Goal: Information Seeking & Learning: Learn about a topic

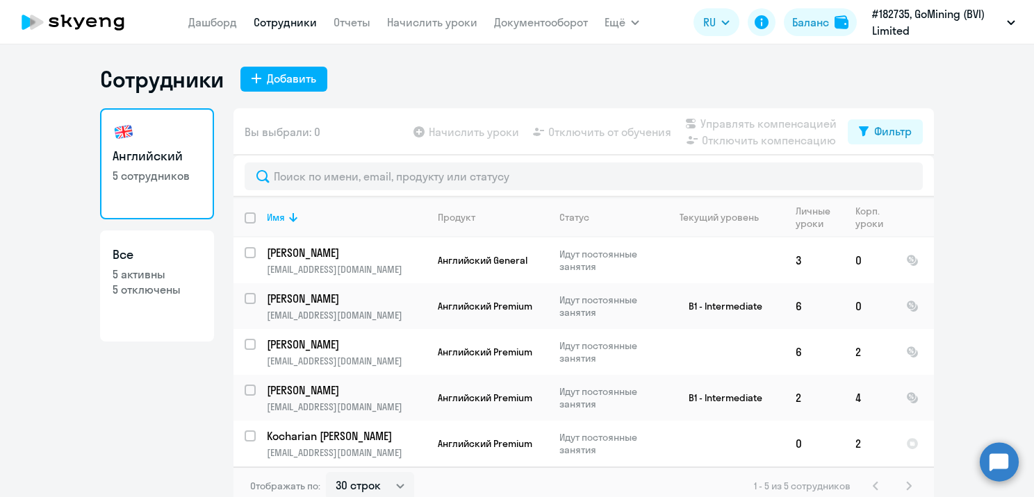
select select "30"
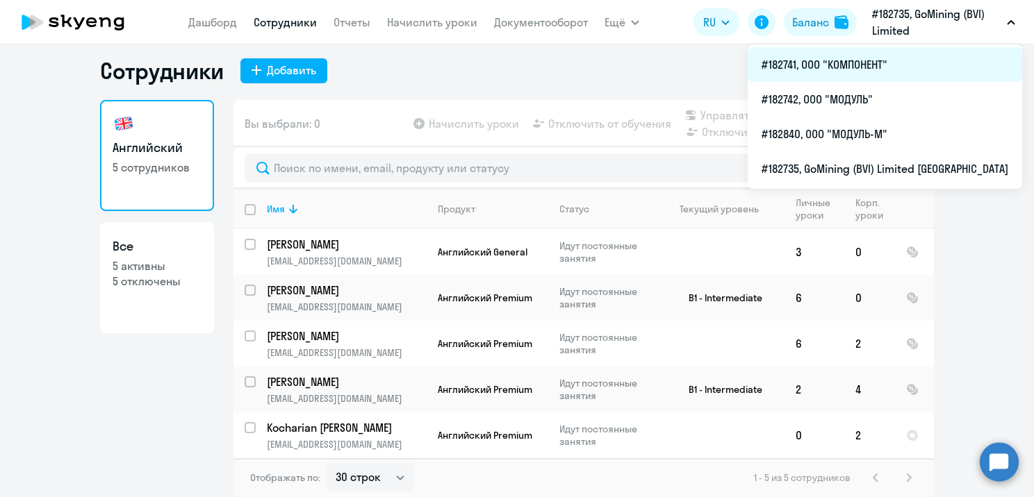
click at [848, 61] on li "#182741, ООО "КОМПОНЕНТ"" at bounding box center [884, 64] width 274 height 35
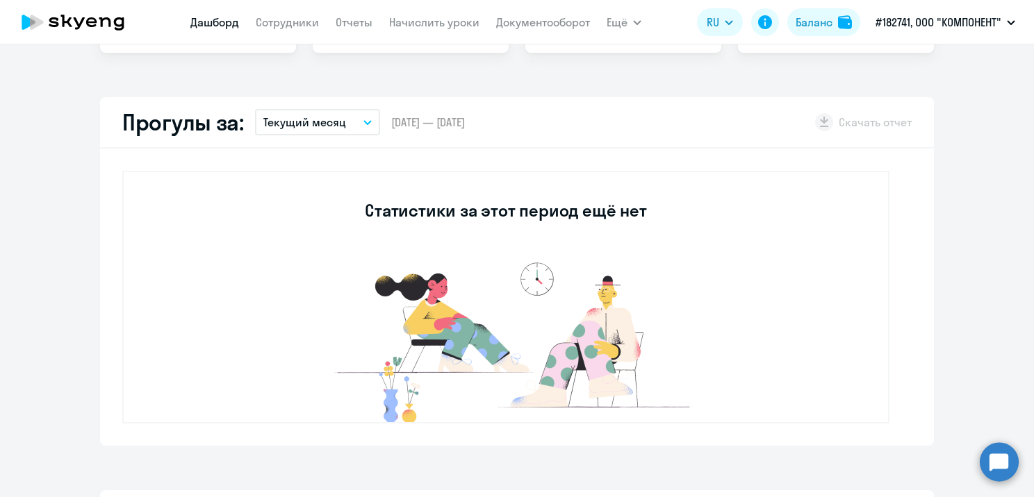
select select "30"
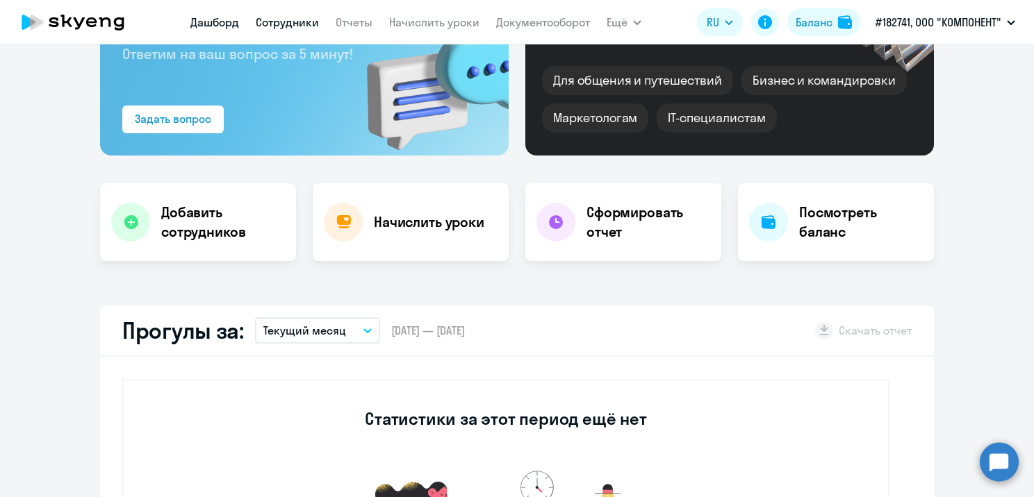
click at [270, 16] on link "Сотрудники" at bounding box center [287, 22] width 63 height 14
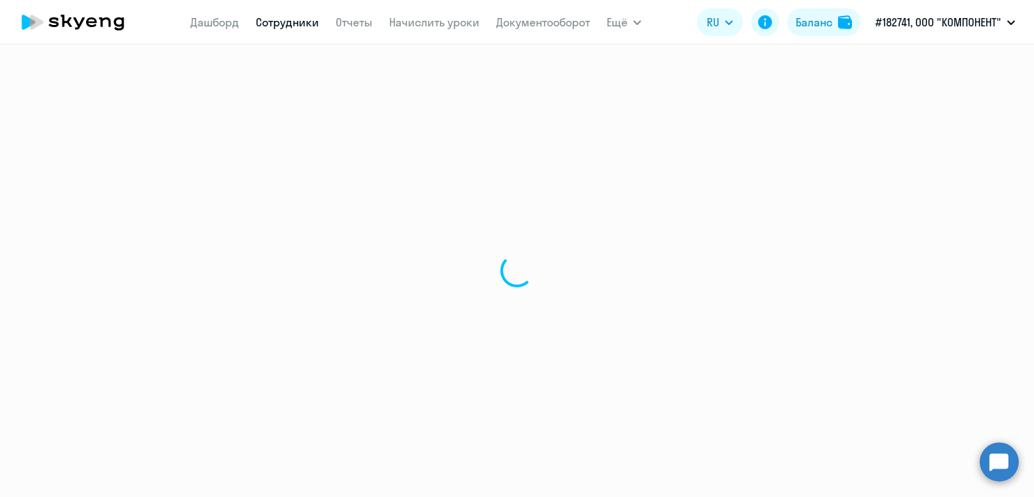
select select "30"
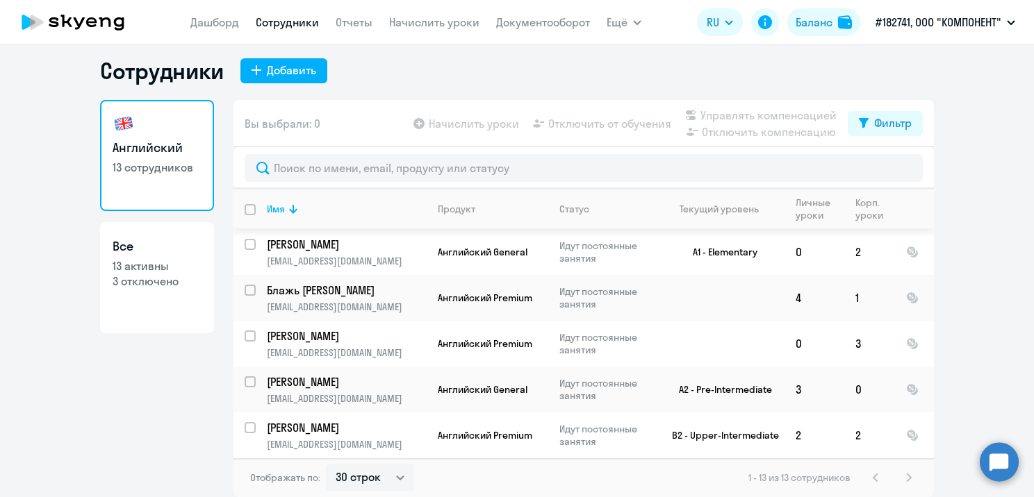
scroll to position [370, 0]
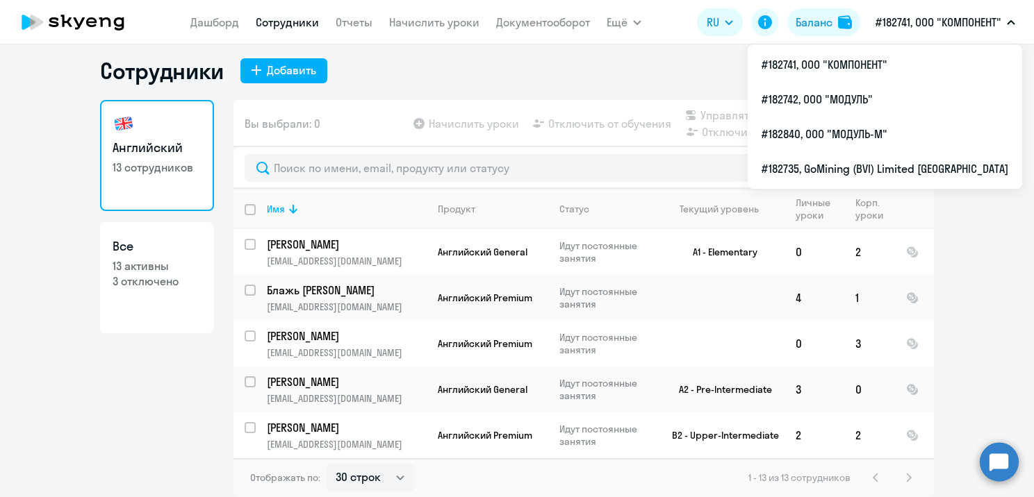
click at [950, 17] on p "#182741, ООО "КОМПОНЕНТ"" at bounding box center [938, 22] width 126 height 17
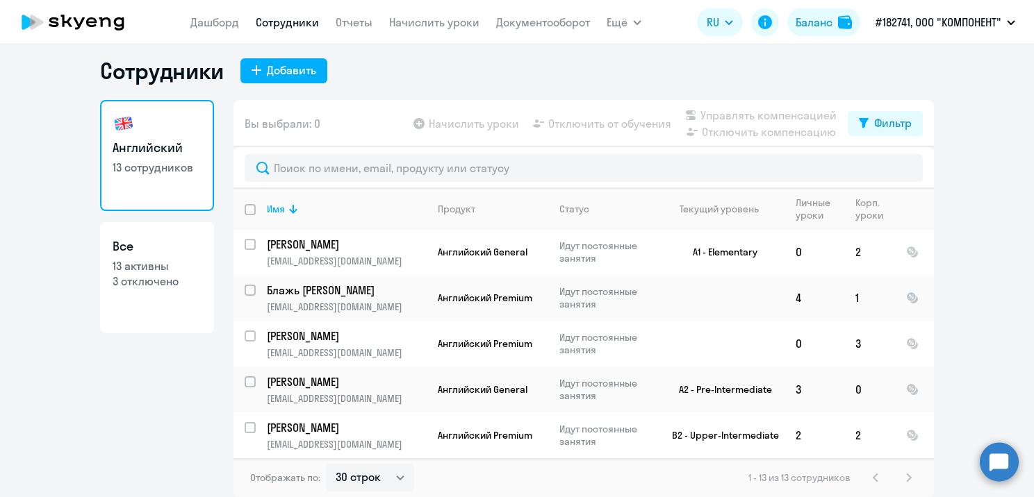
click at [950, 17] on p "#182741, ООО "КОМПОНЕНТ"" at bounding box center [938, 22] width 126 height 17
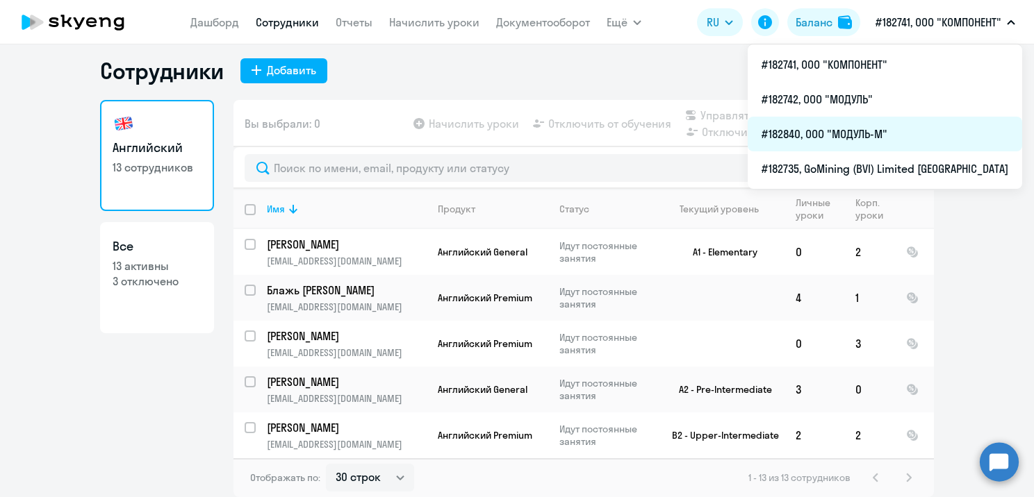
click at [867, 133] on li "#182840, ООО "МОДУЛЬ-М"" at bounding box center [884, 134] width 274 height 35
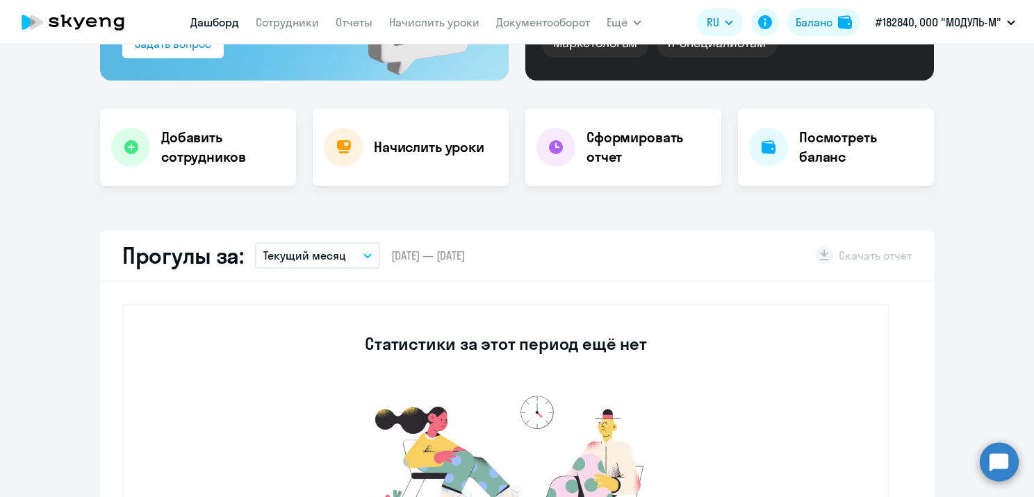
select select "30"
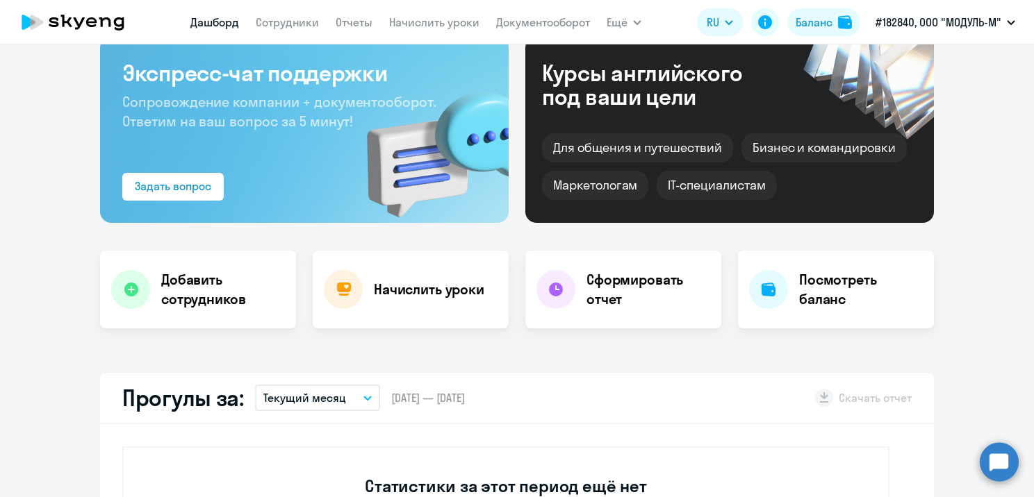
scroll to position [78, 0]
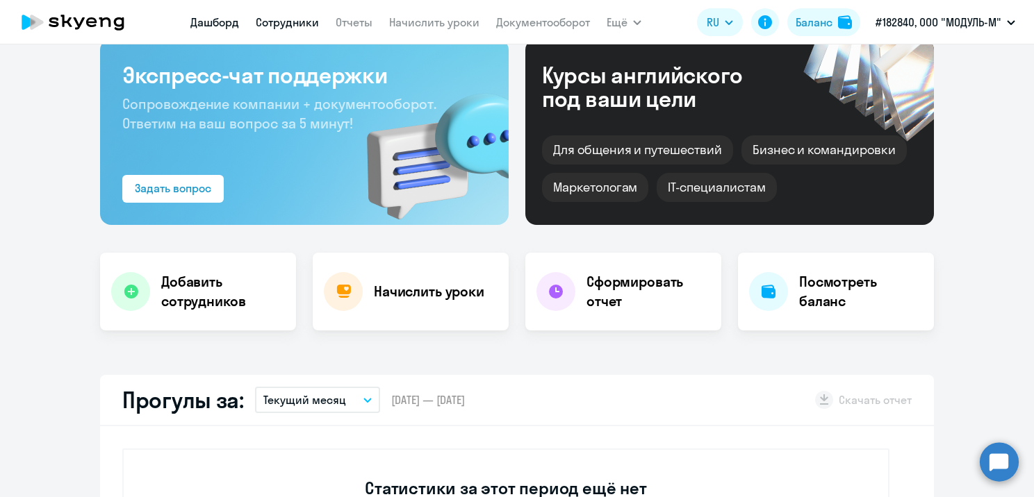
click at [293, 24] on link "Сотрудники" at bounding box center [287, 22] width 63 height 14
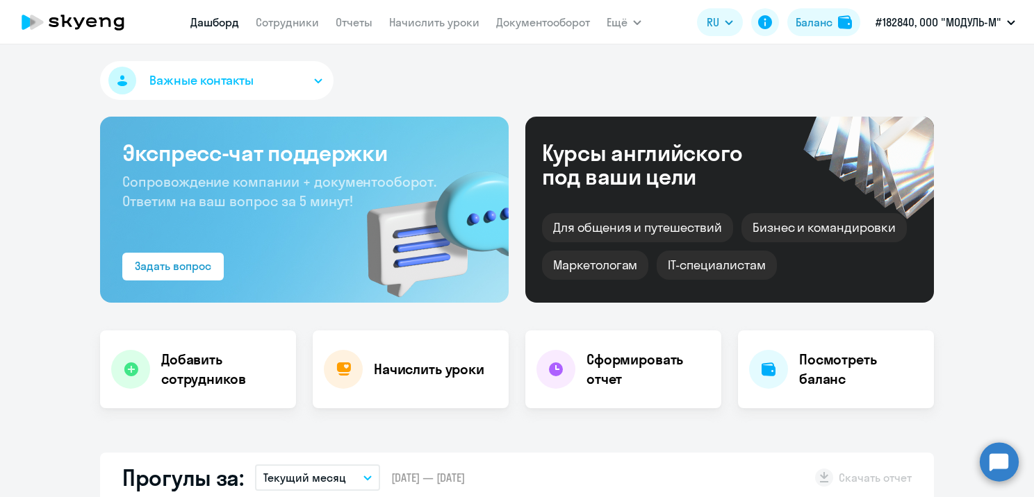
select select "30"
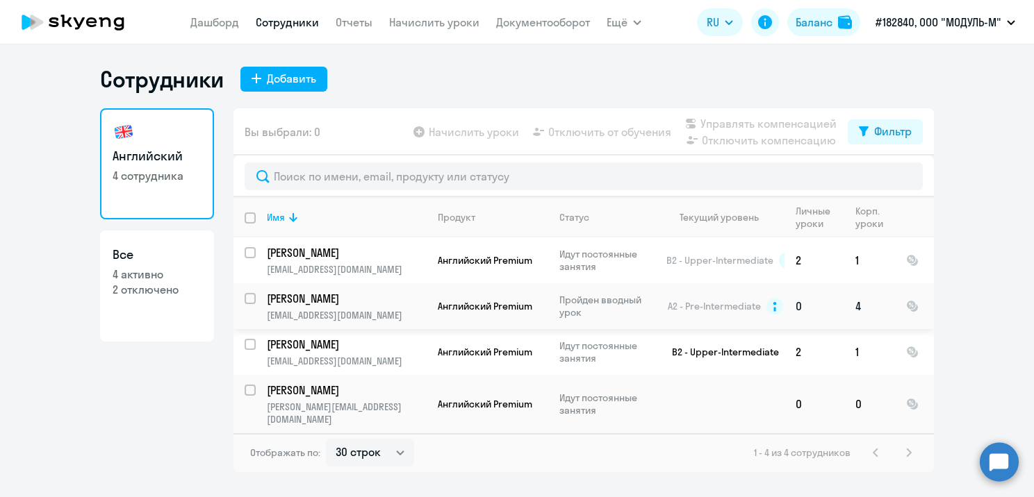
click at [354, 300] on p "[PERSON_NAME]" at bounding box center [345, 298] width 157 height 15
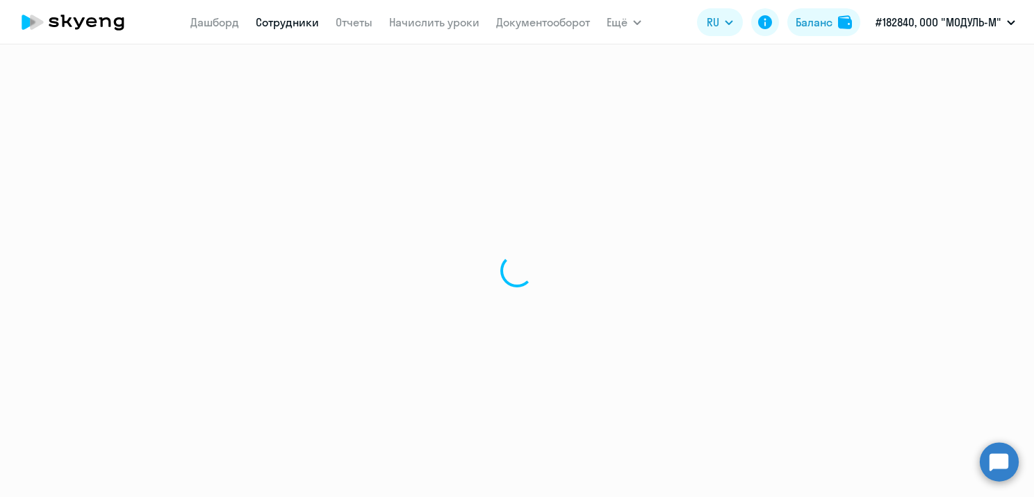
select select "english"
